Goal: Information Seeking & Learning: Learn about a topic

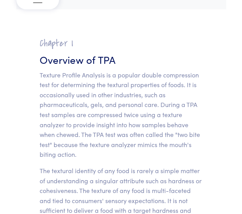
scroll to position [45, 0]
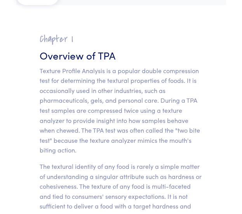
click at [137, 67] on p "Texture Profile Analysis is a popular double compression test for determining t…" at bounding box center [121, 110] width 163 height 89
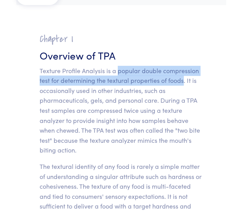
drag, startPoint x: 116, startPoint y: 71, endPoint x: 184, endPoint y: 80, distance: 67.8
click at [184, 80] on p "Texture Profile Analysis is a popular double compression test for determining t…" at bounding box center [121, 110] width 163 height 89
copy p "popular double compression test for determining the textural properties of foods"
click at [184, 80] on p "Texture Profile Analysis is a popular double compression test for determining t…" at bounding box center [121, 110] width 163 height 89
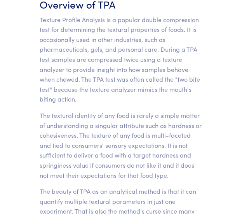
scroll to position [109, 0]
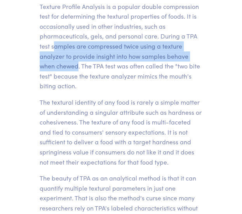
drag, startPoint x: 52, startPoint y: 46, endPoint x: 78, endPoint y: 67, distance: 33.1
click at [78, 67] on p "Texture Profile Analysis is a popular double compression test for determining t…" at bounding box center [121, 46] width 163 height 89
copy p "amples are compressed twice using a texture analyzer to provide insight into ho…"
